Goal: Information Seeking & Learning: Learn about a topic

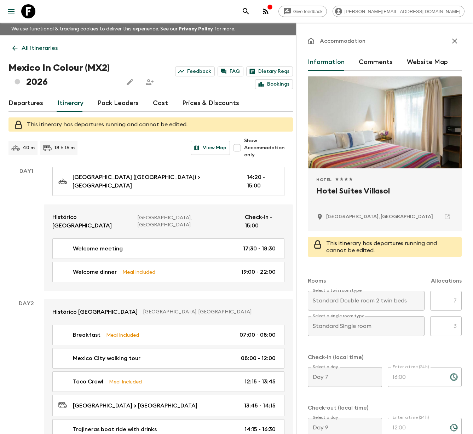
scroll to position [1292, 0]
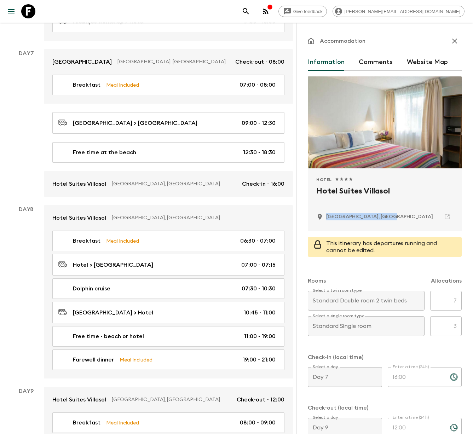
click at [31, 16] on icon at bounding box center [28, 11] width 14 height 14
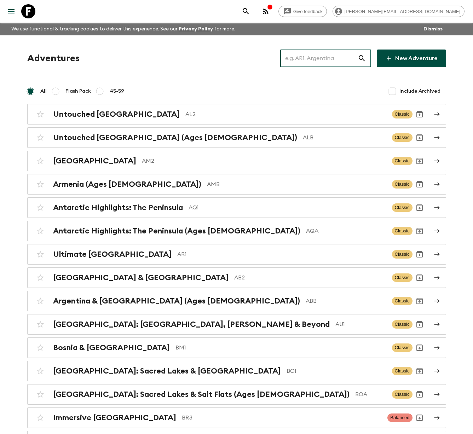
click at [338, 60] on input "text" at bounding box center [318, 58] width 77 height 20
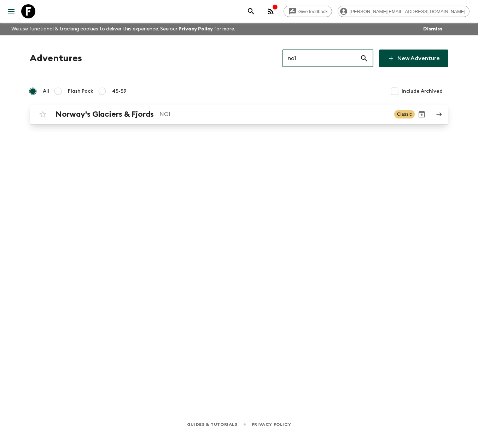
type input "no1"
click at [157, 116] on div "Norway's Glaciers & Fjords NO1" at bounding box center [222, 114] width 333 height 9
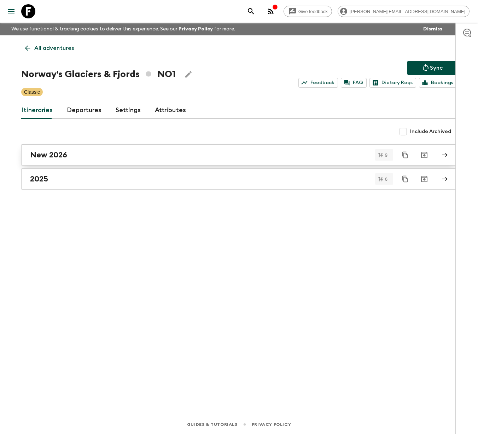
click at [109, 147] on link "New 2026" at bounding box center [239, 154] width 436 height 21
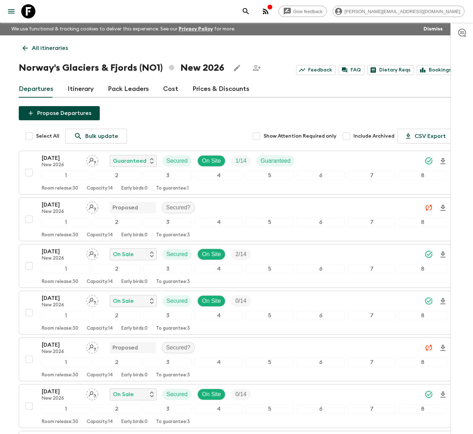
click at [85, 86] on link "Itinerary" at bounding box center [81, 89] width 26 height 17
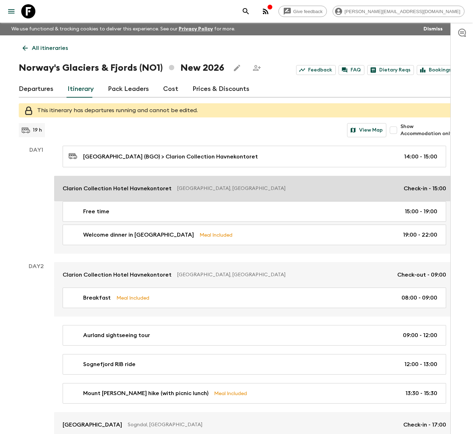
click at [178, 191] on p "[GEOGRAPHIC_DATA], [GEOGRAPHIC_DATA]" at bounding box center [287, 188] width 221 height 7
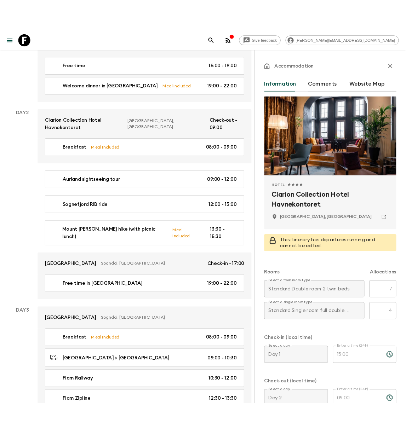
scroll to position [444, 0]
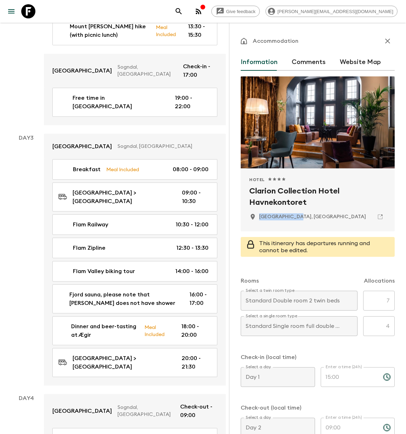
drag, startPoint x: 300, startPoint y: 219, endPoint x: 258, endPoint y: 216, distance: 42.2
click at [258, 216] on div "[GEOGRAPHIC_DATA], [GEOGRAPHIC_DATA]" at bounding box center [317, 217] width 137 height 12
copy p "[GEOGRAPHIC_DATA], [GEOGRAPHIC_DATA]"
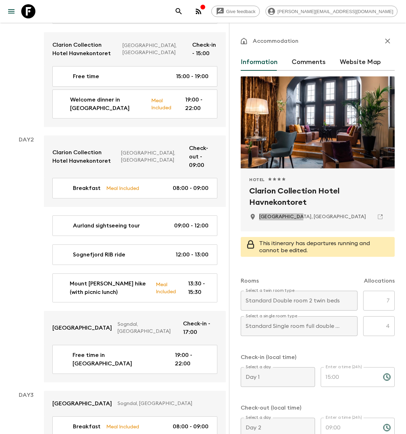
scroll to position [195, 0]
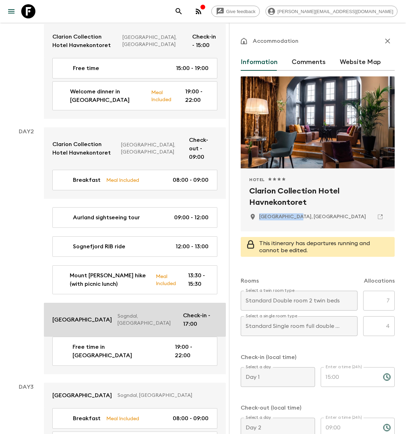
click at [100, 315] on p "[GEOGRAPHIC_DATA]" at bounding box center [81, 319] width 59 height 8
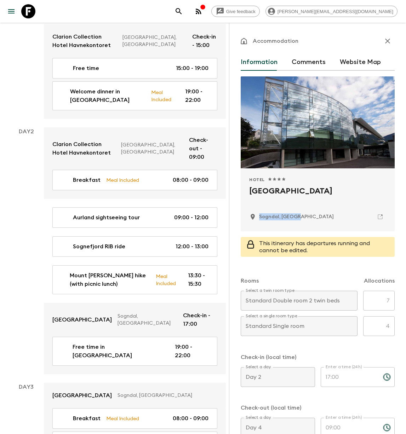
drag, startPoint x: 308, startPoint y: 218, endPoint x: 259, endPoint y: 219, distance: 49.2
click at [259, 219] on div "Sogndal, [GEOGRAPHIC_DATA]" at bounding box center [317, 217] width 137 height 12
copy p "Sogndal, [GEOGRAPHIC_DATA]"
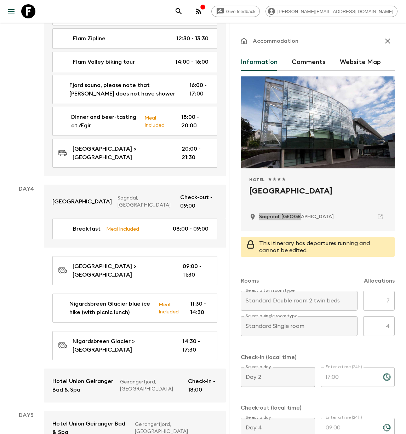
scroll to position [653, 0]
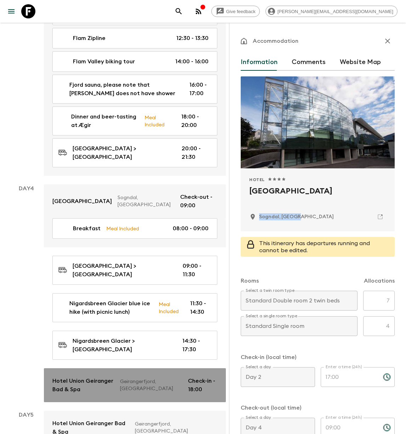
click at [144, 378] on p "Geirangerfjord, [GEOGRAPHIC_DATA]" at bounding box center [151, 385] width 62 height 14
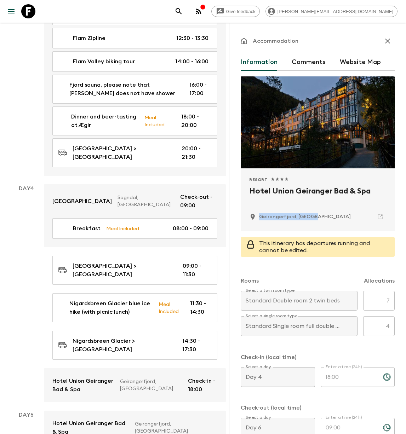
drag, startPoint x: 322, startPoint y: 218, endPoint x: 259, endPoint y: 218, distance: 63.0
click at [259, 218] on div "Geirangerfjord, [GEOGRAPHIC_DATA]" at bounding box center [317, 217] width 137 height 12
copy p "Geirangerfjord, [GEOGRAPHIC_DATA]"
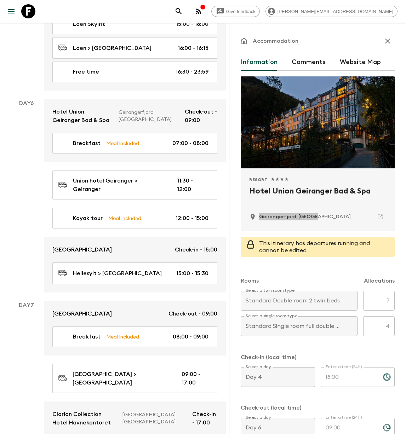
scroll to position [1230, 0]
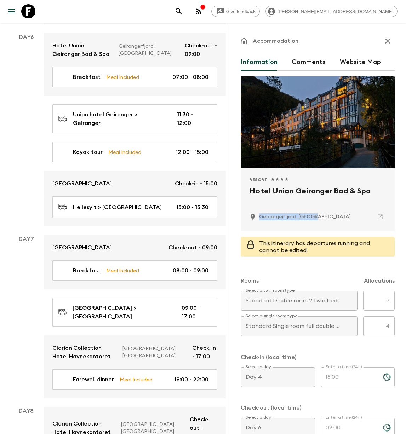
click at [33, 13] on icon at bounding box center [28, 11] width 14 height 14
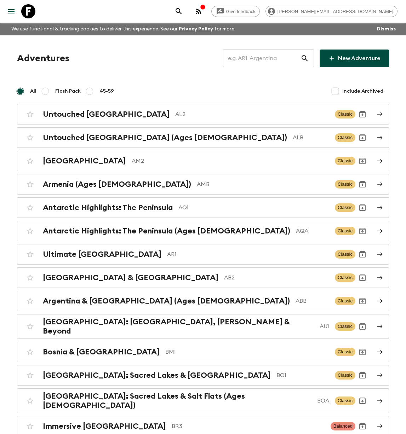
click at [264, 55] on input "text" at bounding box center [261, 58] width 77 height 20
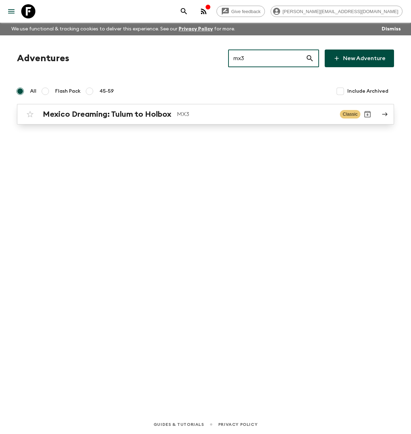
type input "mx3"
click at [153, 110] on h2 "Mexico Dreaming: Tulum to Holbox" at bounding box center [107, 114] width 128 height 9
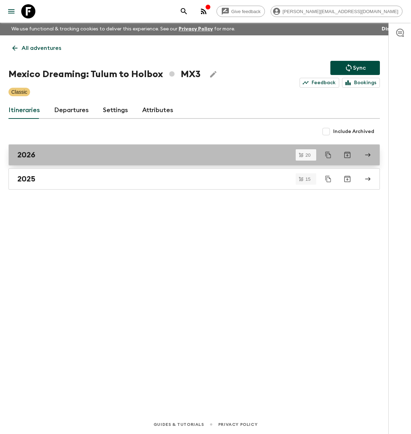
click at [71, 156] on div "2026" at bounding box center [187, 154] width 340 height 9
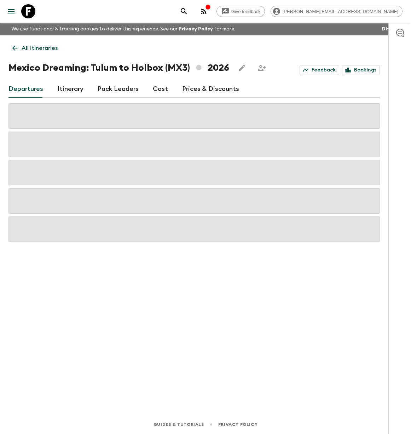
click at [154, 86] on link "Cost" at bounding box center [160, 89] width 15 height 17
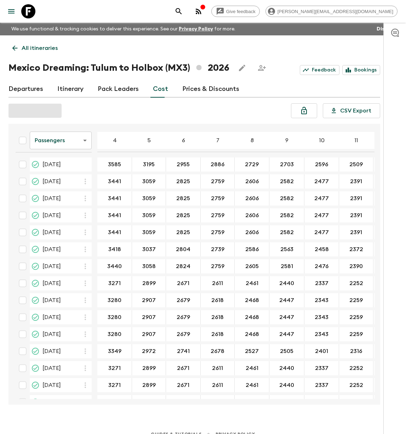
click at [201, 13] on icon "button" at bounding box center [199, 11] width 6 height 6
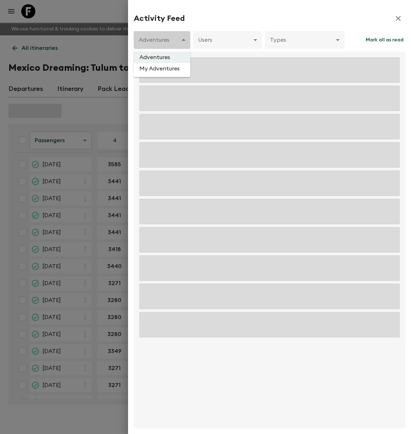
click at [172, 44] on body "Give feedback [PERSON_NAME][EMAIL_ADDRESS][DOMAIN_NAME] We use functional & tra…" at bounding box center [205, 222] width 411 height 444
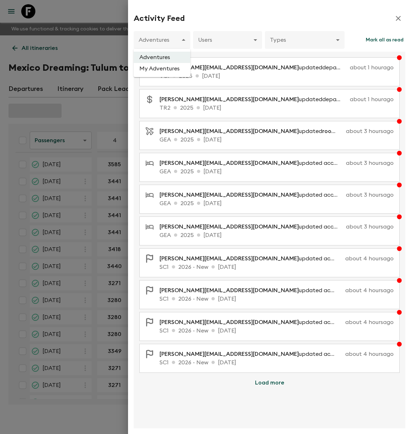
click at [174, 36] on div at bounding box center [205, 217] width 411 height 434
click at [174, 37] on body "Give feedback [PERSON_NAME][EMAIL_ADDRESS][DOMAIN_NAME] We use functional & tra…" at bounding box center [205, 222] width 411 height 444
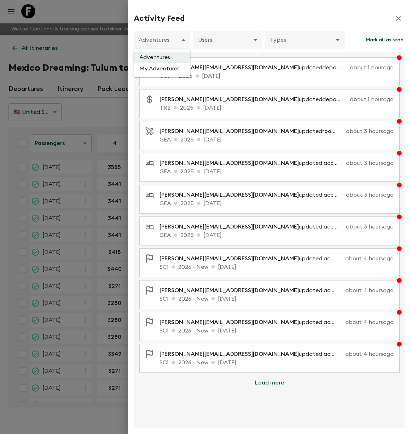
click at [206, 27] on div at bounding box center [205, 217] width 411 height 434
click at [185, 38] on body "Give feedback [PERSON_NAME][EMAIL_ADDRESS][DOMAIN_NAME] We use functional & tra…" at bounding box center [205, 223] width 411 height 446
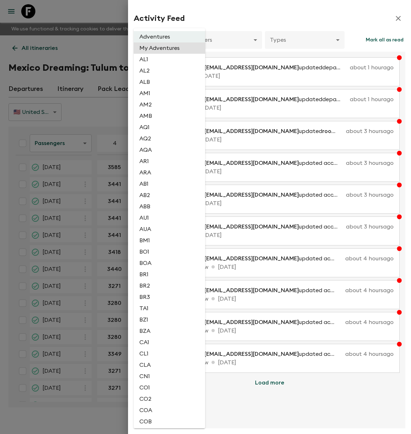
scroll to position [997, 0]
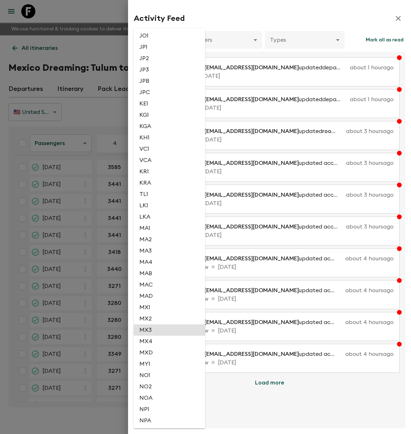
click at [156, 330] on li "MX3" at bounding box center [169, 329] width 71 height 11
type input "25ffaa75-b0f5-4eb5-bbec-5e630a74d579"
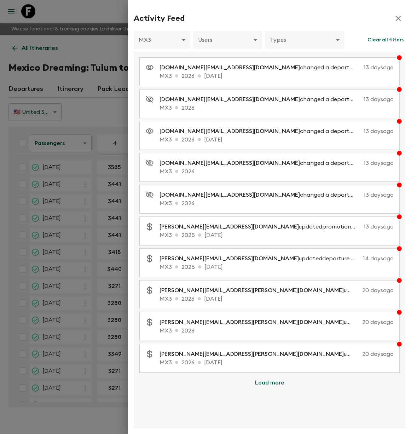
click at [98, 35] on div at bounding box center [205, 217] width 411 height 434
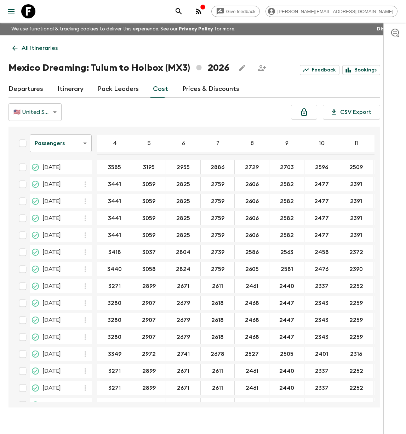
click at [30, 12] on icon at bounding box center [28, 11] width 14 height 14
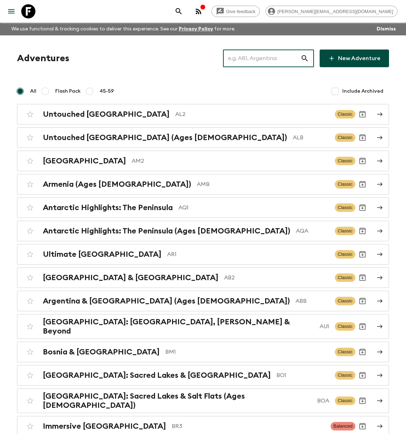
click at [270, 59] on input "text" at bounding box center [261, 58] width 77 height 20
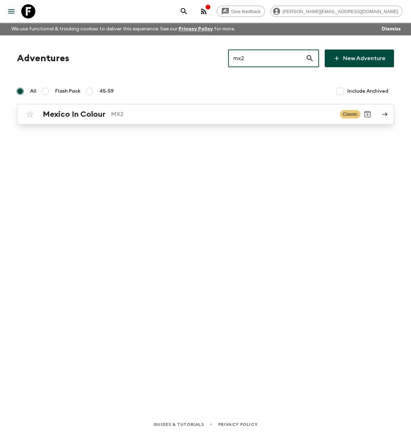
type input "mx2"
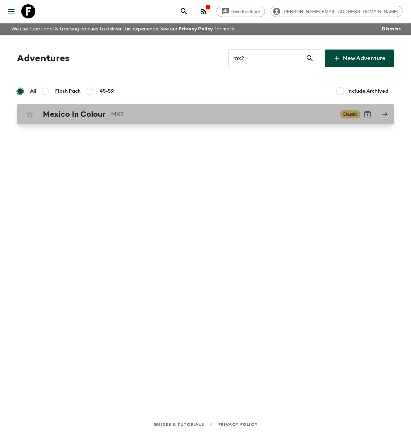
click at [63, 112] on h2 "Mexico In Colour" at bounding box center [74, 114] width 63 height 9
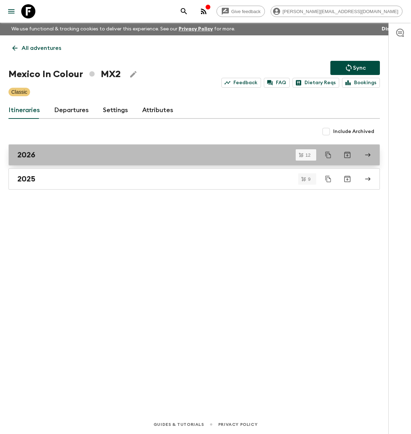
click at [38, 154] on div "2026" at bounding box center [187, 154] width 340 height 9
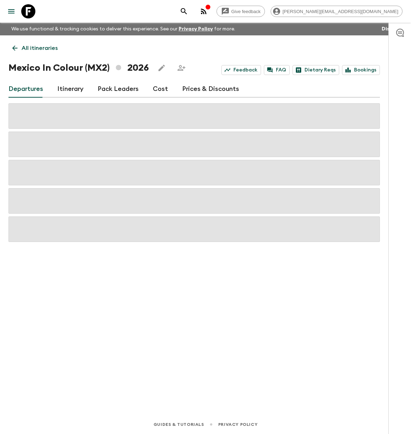
click at [208, 12] on icon "button" at bounding box center [203, 11] width 8 height 8
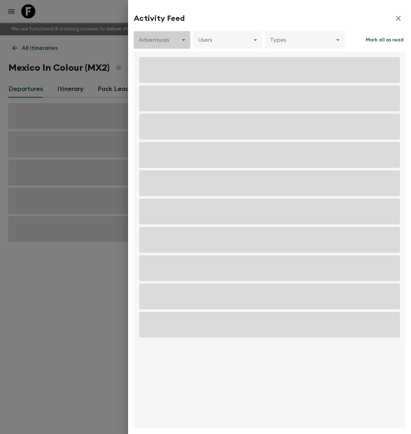
click at [172, 46] on body "Give feedback [PERSON_NAME][EMAIL_ADDRESS][DOMAIN_NAME] We use functional & tra…" at bounding box center [205, 217] width 411 height 434
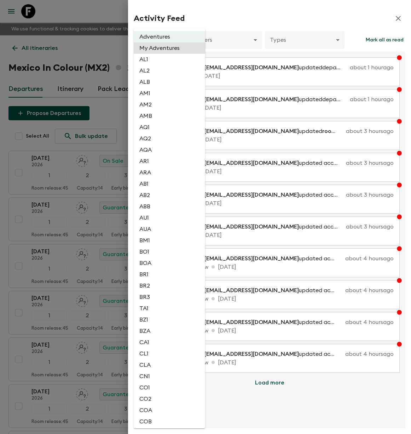
scroll to position [997, 0]
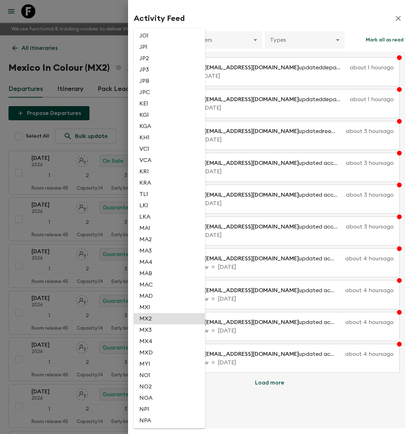
click at [158, 318] on li "MX2" at bounding box center [169, 318] width 71 height 11
type input "51b56d1a-a842-4935-85cf-a225c8403aa2"
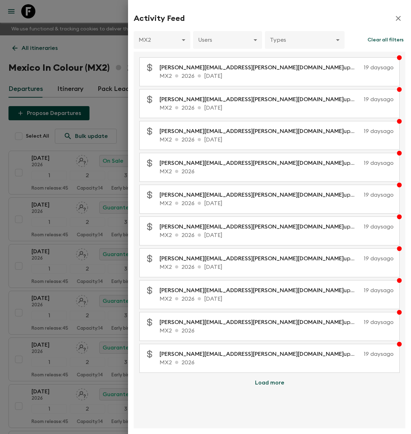
click at [66, 12] on div at bounding box center [205, 217] width 411 height 434
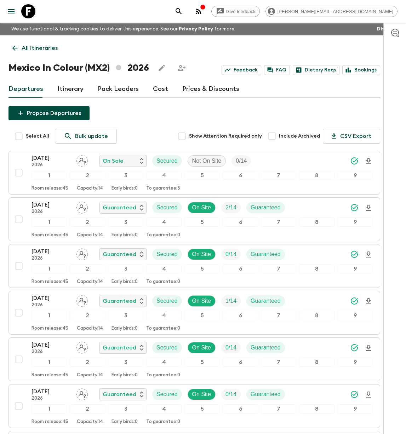
click at [201, 11] on icon "button" at bounding box center [199, 11] width 6 height 6
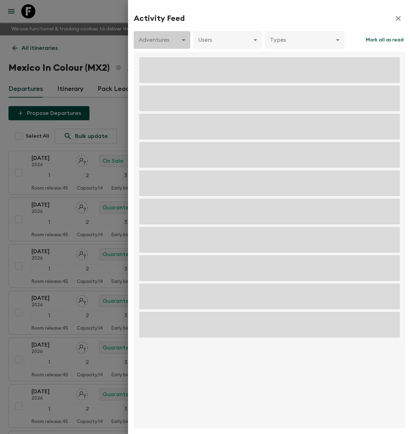
click at [183, 39] on body "Give feedback [PERSON_NAME][EMAIL_ADDRESS][DOMAIN_NAME] We use functional & tra…" at bounding box center [205, 386] width 411 height 772
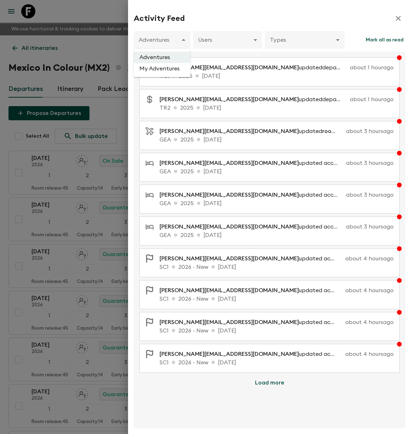
click at [176, 35] on div at bounding box center [205, 217] width 411 height 434
click at [166, 39] on body "Give feedback [PERSON_NAME][EMAIL_ADDRESS][DOMAIN_NAME] We use functional & tra…" at bounding box center [205, 386] width 411 height 772
drag, startPoint x: 166, startPoint y: 39, endPoint x: 180, endPoint y: 36, distance: 14.4
click at [166, 39] on div at bounding box center [205, 217] width 411 height 434
click at [209, 22] on div "Activity Feed" at bounding box center [270, 18] width 272 height 14
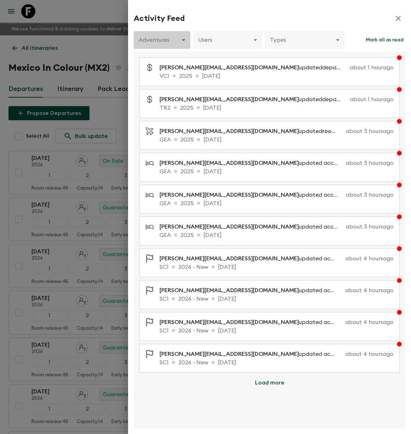
click at [186, 38] on body "Give feedback [PERSON_NAME][EMAIL_ADDRESS][DOMAIN_NAME] We use functional & tra…" at bounding box center [205, 386] width 411 height 772
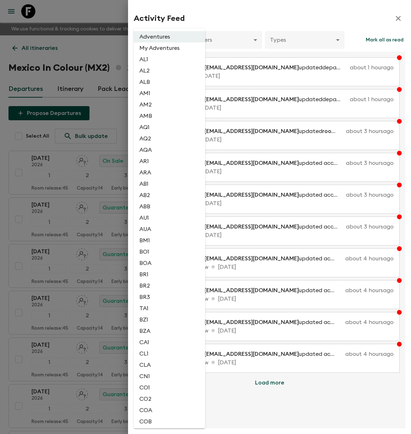
scroll to position [431, 0]
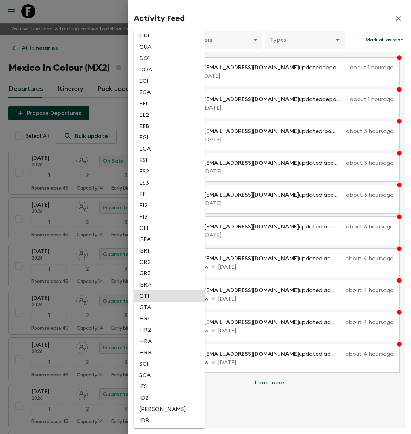
click at [157, 295] on li "GT1" at bounding box center [169, 295] width 71 height 11
type input "c477532f-9b4e-4a95-924c-e8d28f64a375"
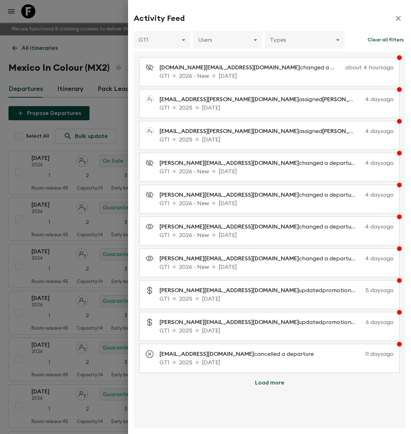
click at [270, 383] on button "Load more" at bounding box center [270, 383] width 46 height 14
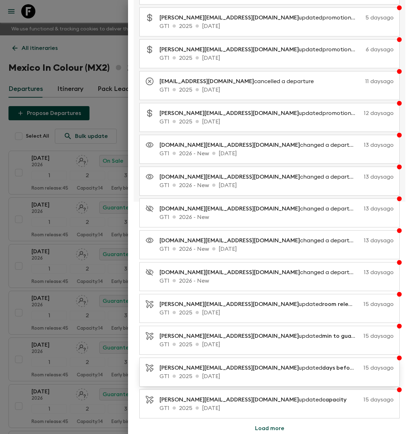
scroll to position [274, 0]
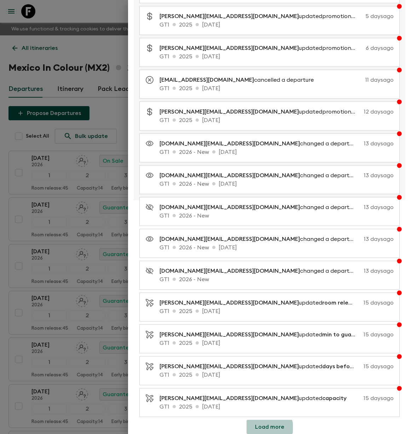
click at [263, 428] on button "Load more" at bounding box center [270, 427] width 46 height 14
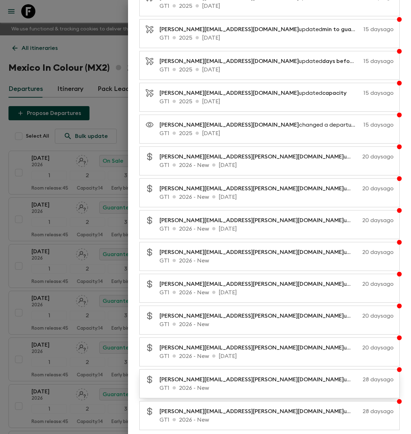
scroll to position [592, 0]
